Goal: Information Seeking & Learning: Learn about a topic

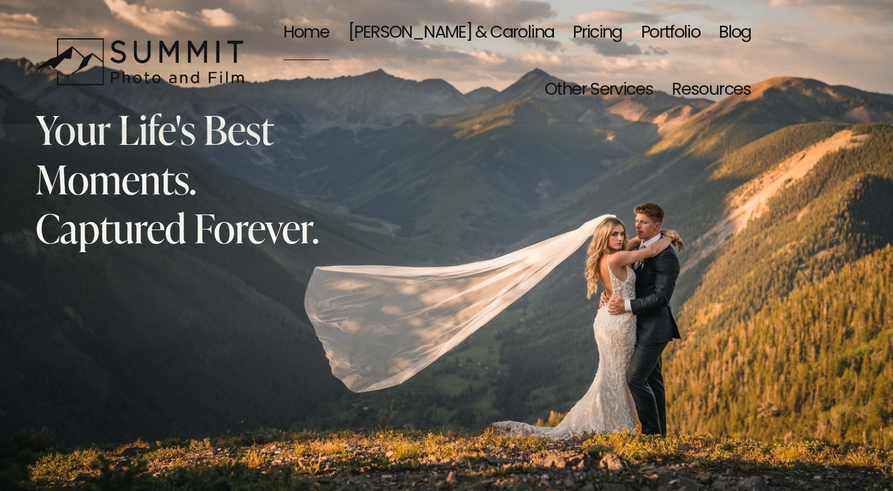
click at [742, 26] on link "Blog" at bounding box center [735, 33] width 33 height 58
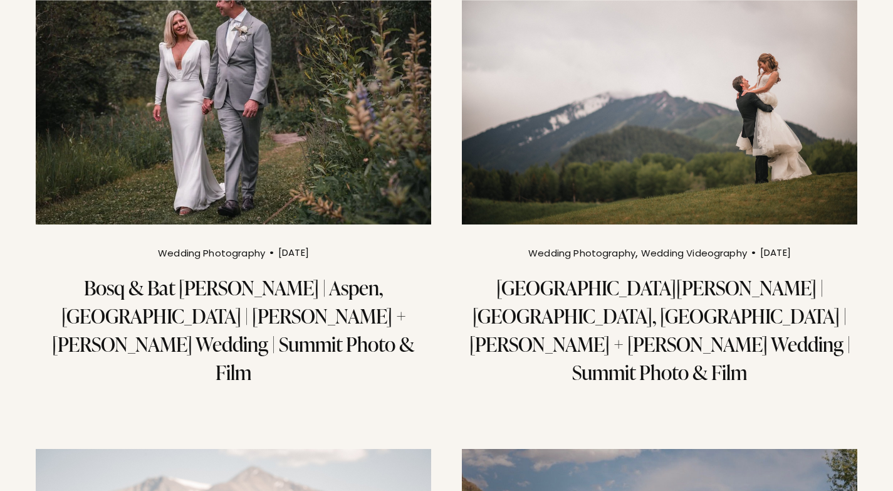
scroll to position [63, 0]
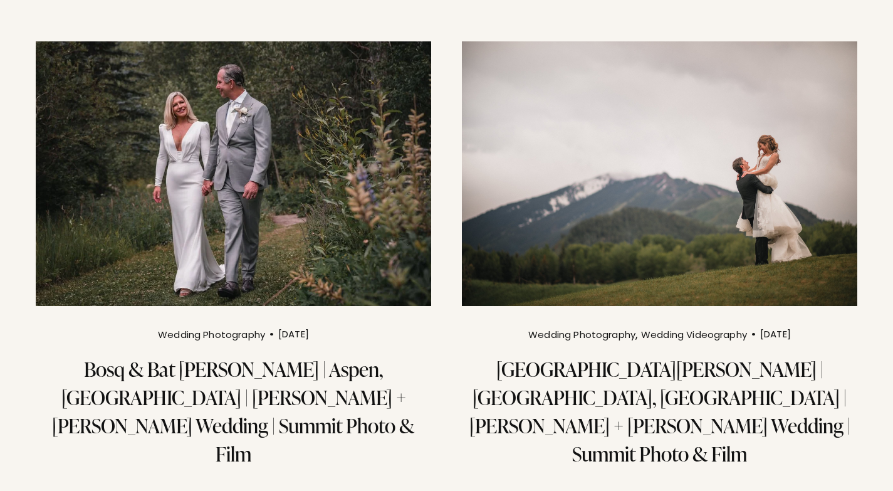
click at [620, 203] on img at bounding box center [659, 173] width 399 height 267
